Goal: Information Seeking & Learning: Learn about a topic

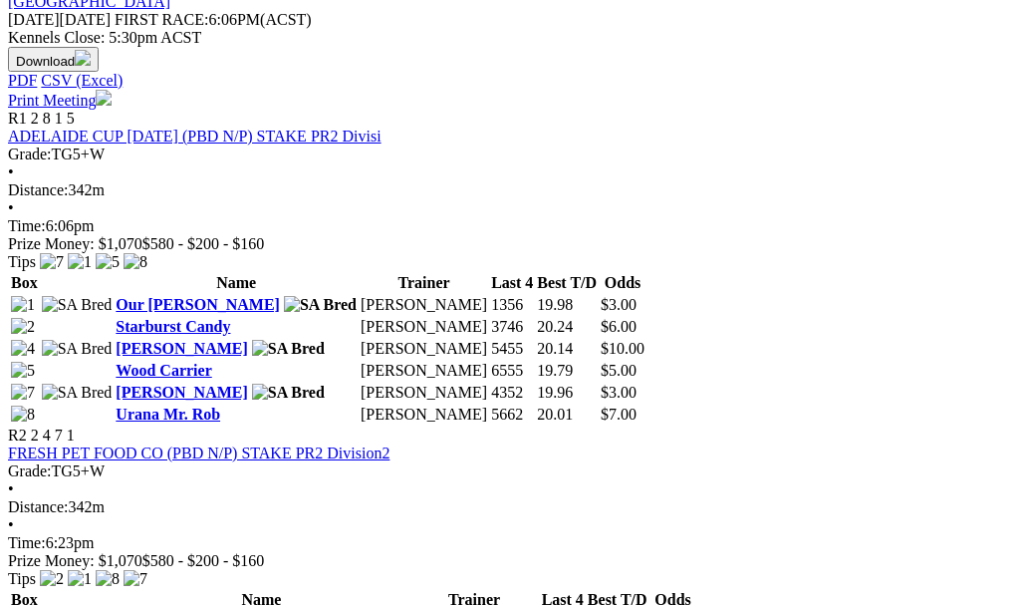
scroll to position [909, 3]
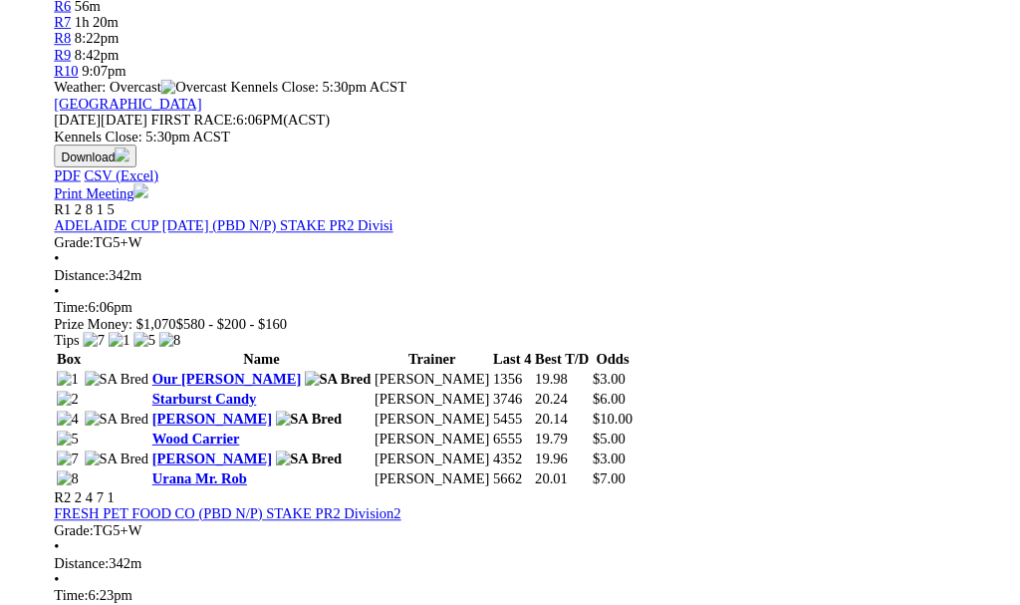
scroll to position [824, 0]
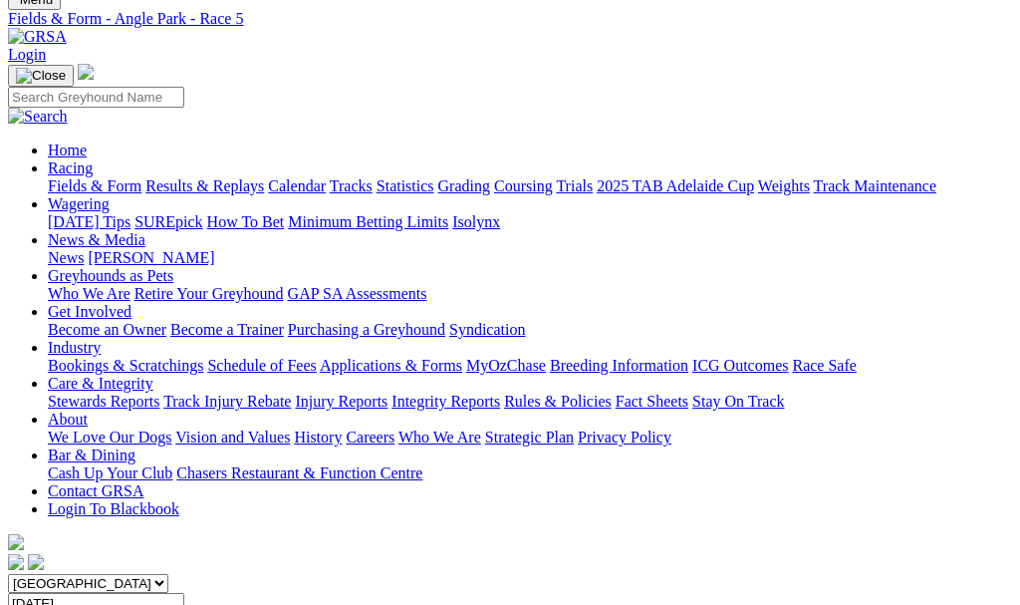
scroll to position [74, 0]
